Goal: Transaction & Acquisition: Register for event/course

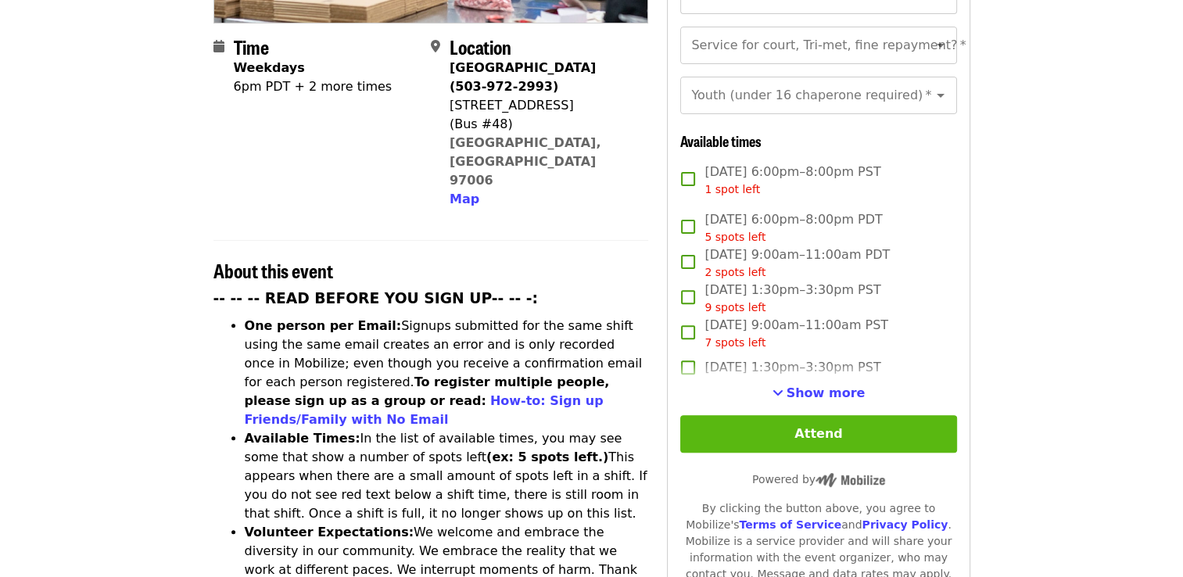
scroll to position [391, 0]
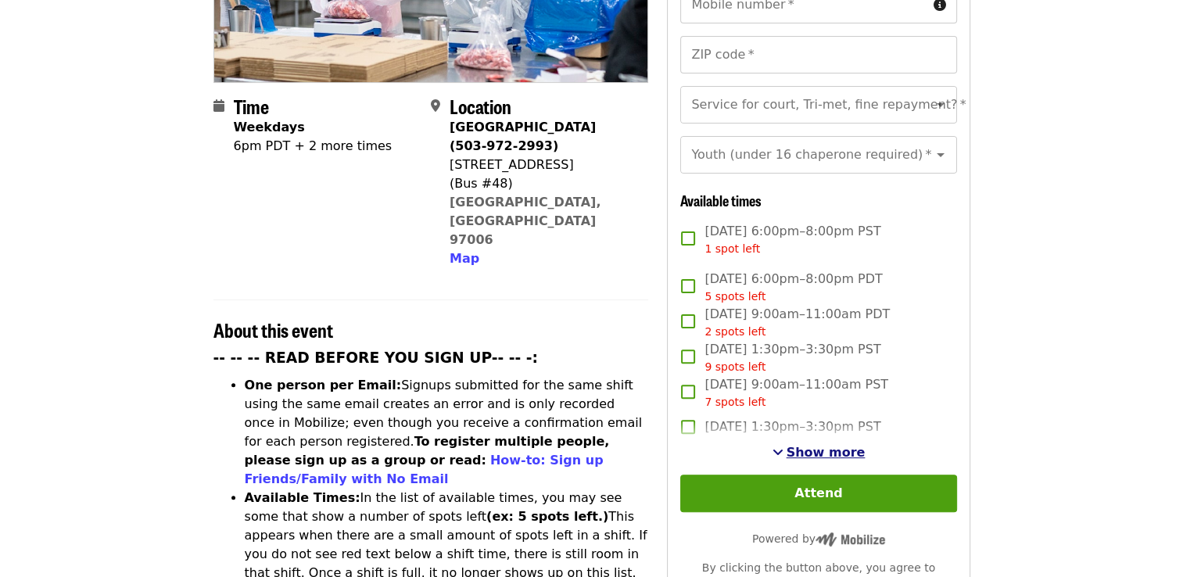
click at [783, 446] on span "See more timeslots" at bounding box center [777, 452] width 11 height 13
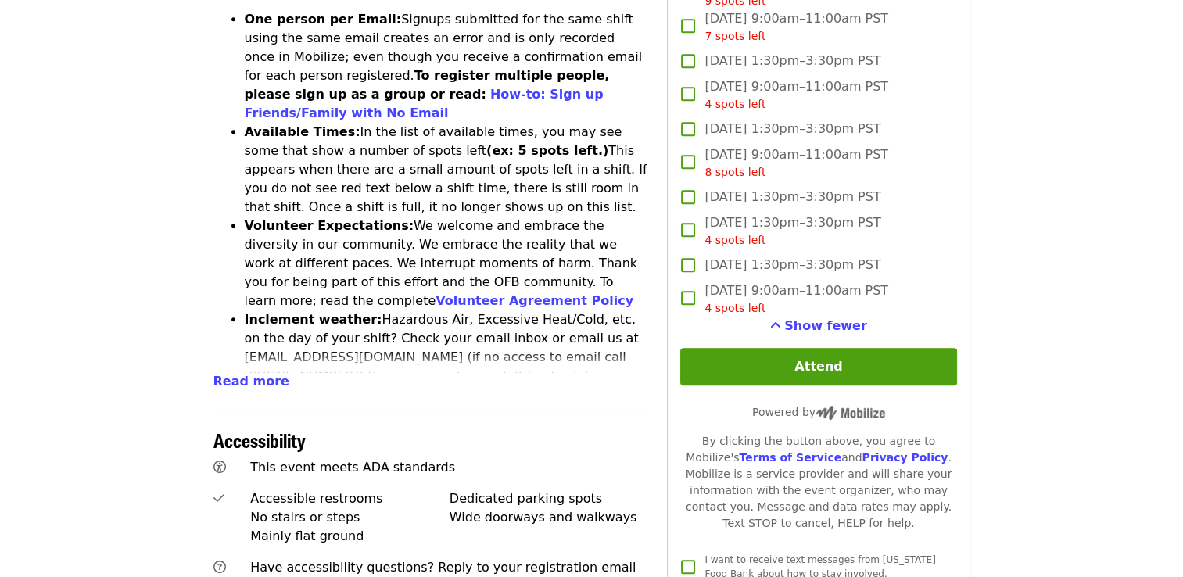
scroll to position [782, 0]
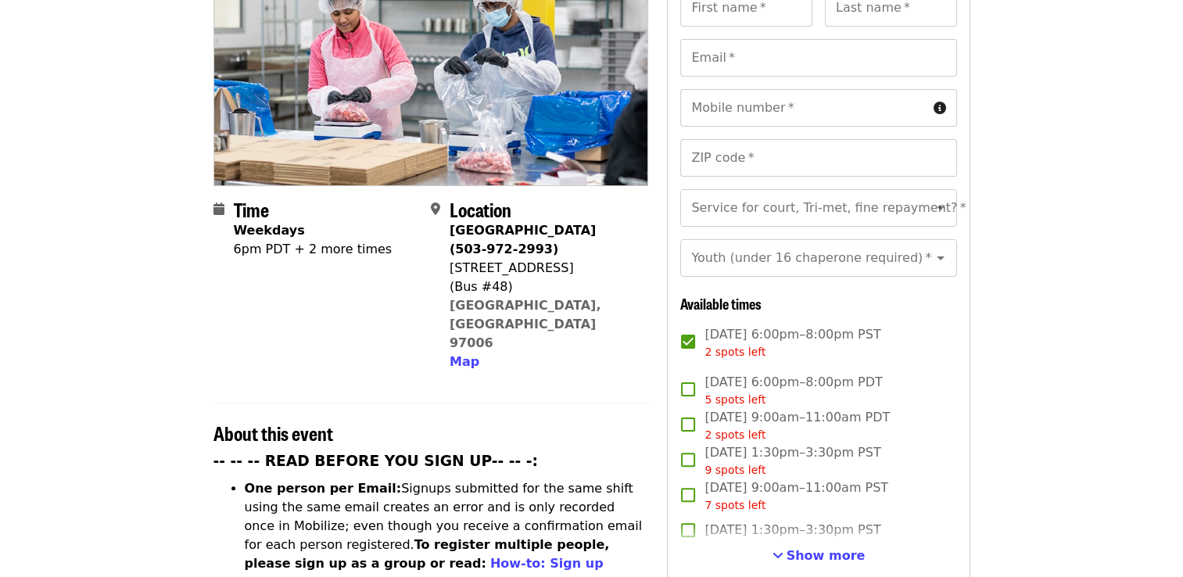
scroll to position [313, 0]
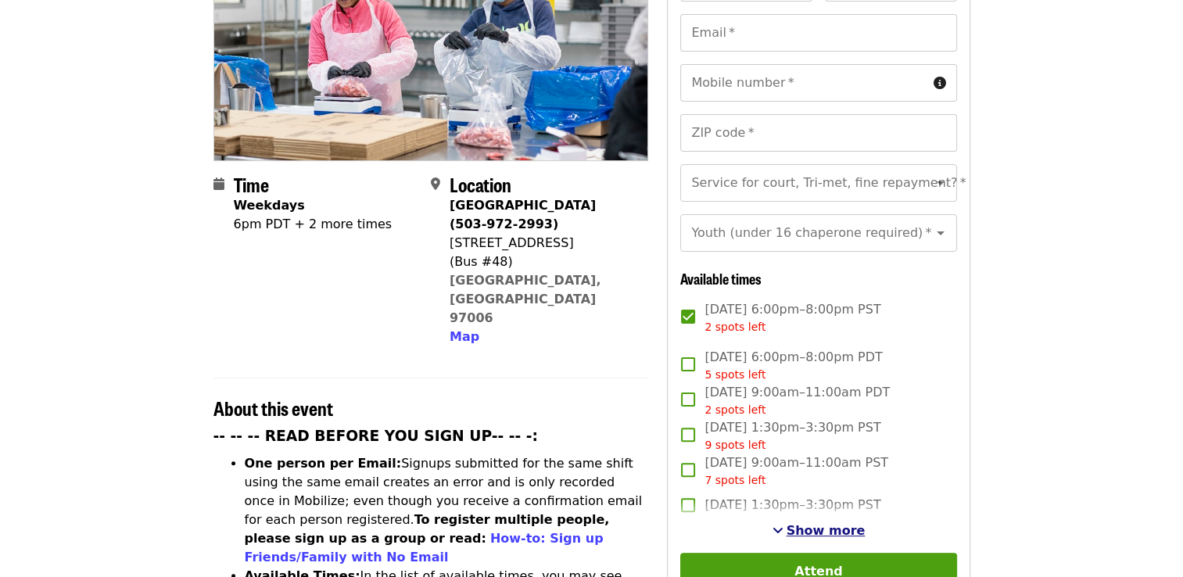
click at [809, 523] on span "Show more" at bounding box center [825, 530] width 79 height 15
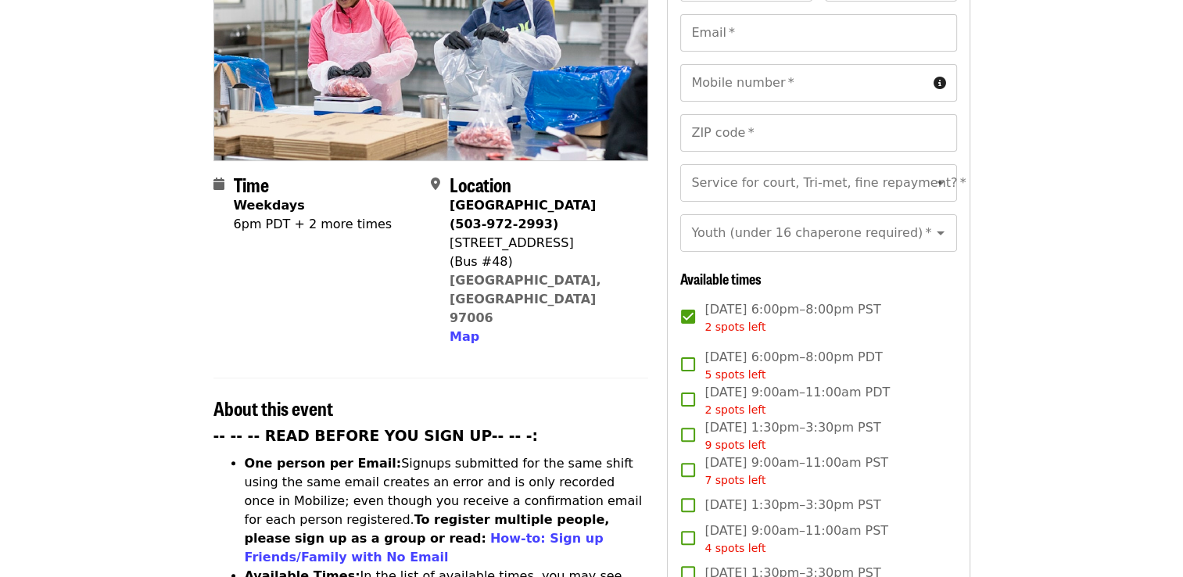
click at [740, 320] on span "2 spots left" at bounding box center [734, 326] width 61 height 13
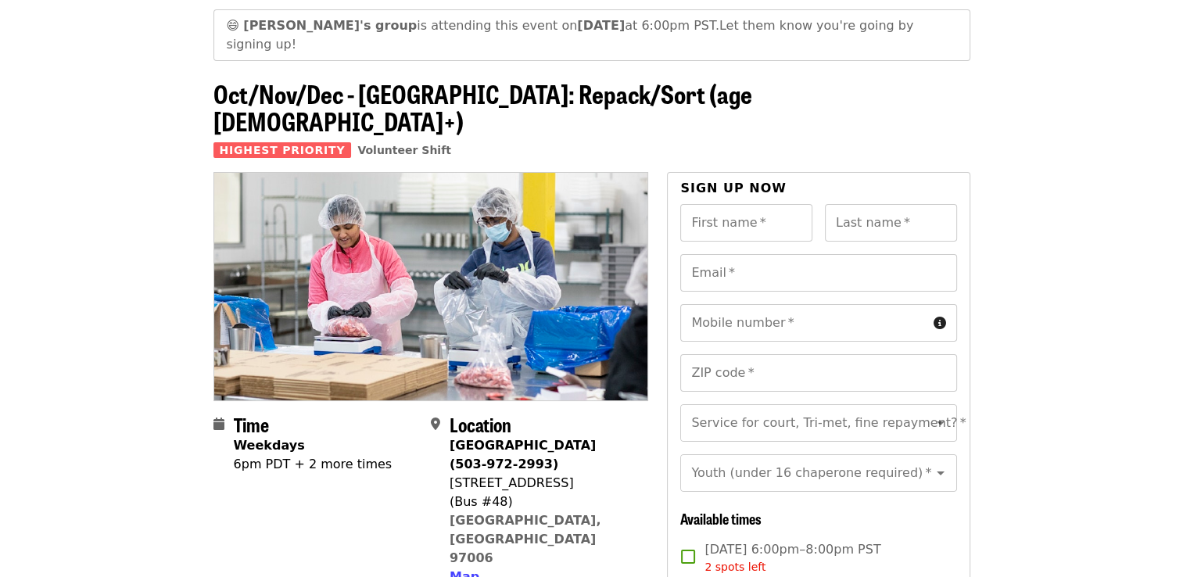
scroll to position [0, 0]
